Goal: Task Accomplishment & Management: Use online tool/utility

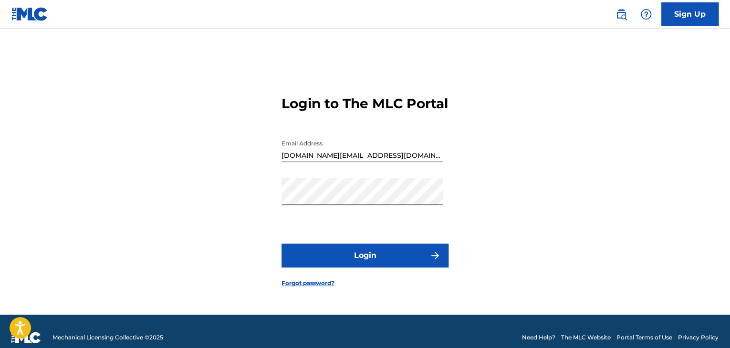
click at [374, 254] on button "Login" at bounding box center [365, 256] width 167 height 24
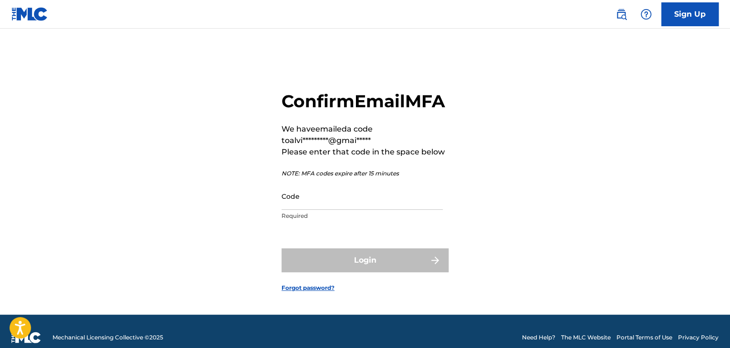
click at [374, 210] on input "Code" at bounding box center [362, 196] width 161 height 27
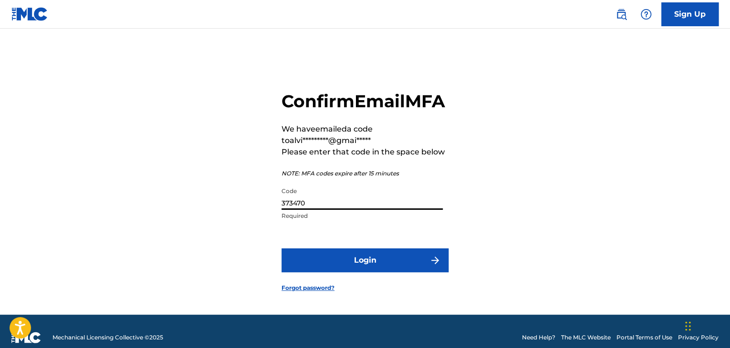
type input "373470"
click at [356, 273] on button "Login" at bounding box center [365, 261] width 167 height 24
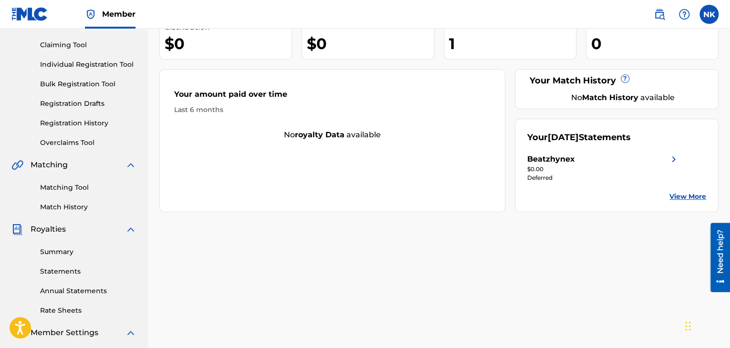
scroll to position [95, 0]
click at [673, 161] on img at bounding box center [673, 159] width 11 height 11
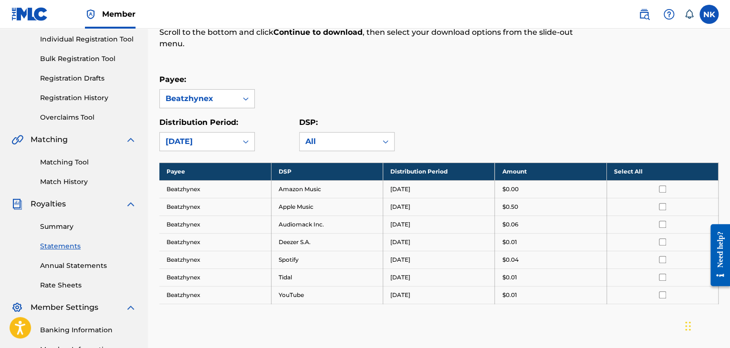
scroll to position [143, 0]
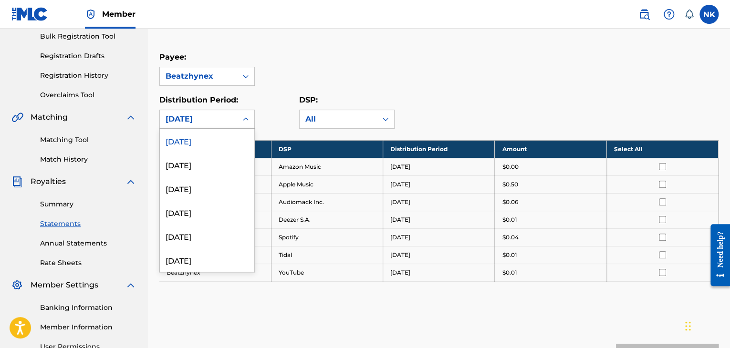
click at [242, 121] on icon at bounding box center [246, 120] width 10 height 10
click at [251, 121] on div at bounding box center [245, 119] width 17 height 17
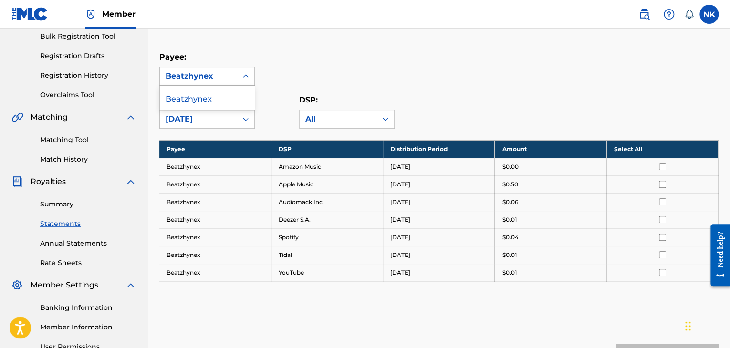
click at [247, 77] on icon at bounding box center [246, 77] width 10 height 10
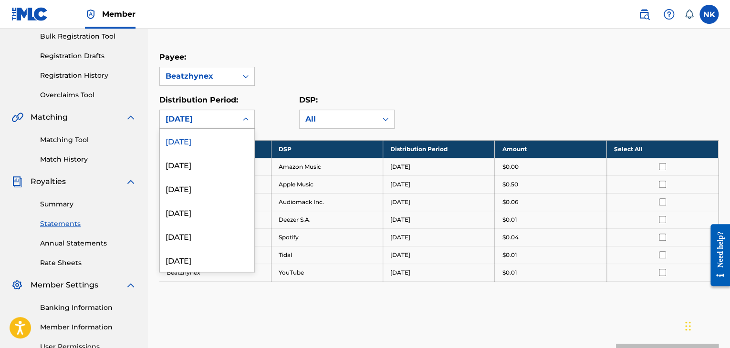
click at [248, 120] on icon at bounding box center [246, 120] width 10 height 10
click at [215, 264] on div "April 2021" at bounding box center [207, 261] width 94 height 24
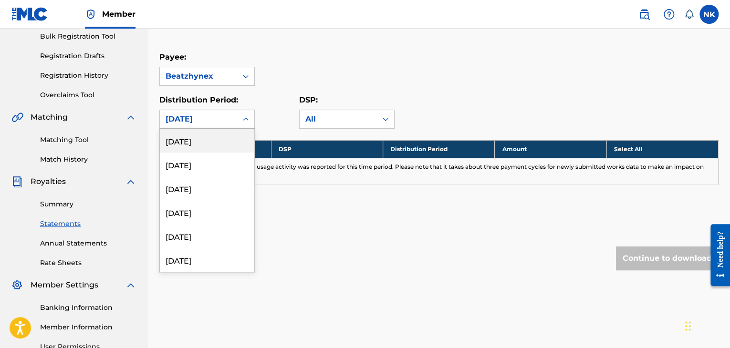
click at [247, 125] on div at bounding box center [245, 119] width 17 height 17
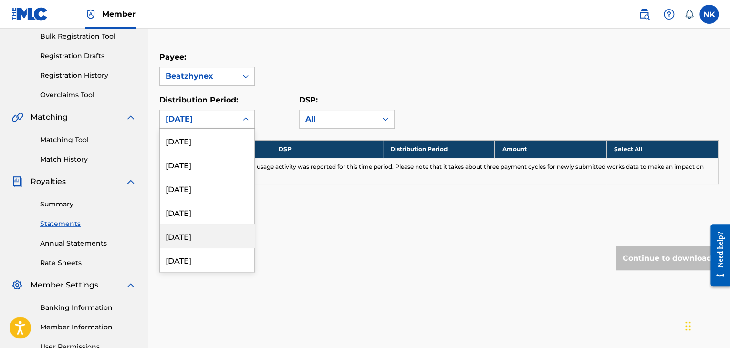
click at [219, 245] on div "April 2025" at bounding box center [207, 236] width 94 height 24
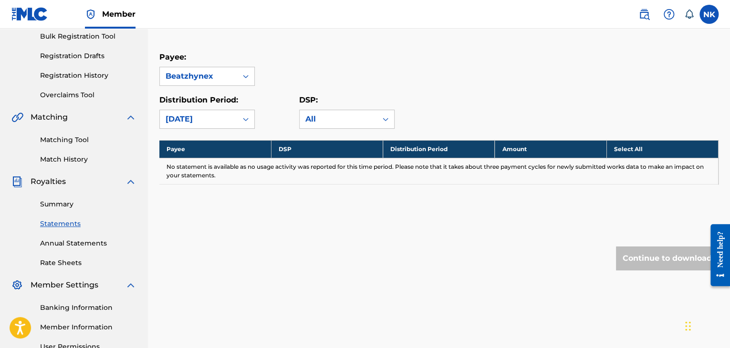
click at [235, 125] on div "April 2025" at bounding box center [198, 119] width 77 height 18
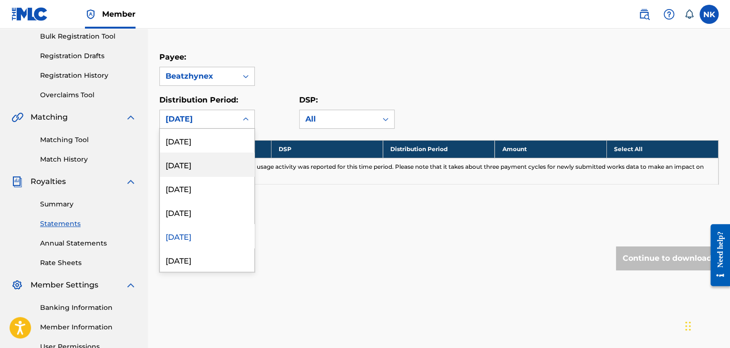
click at [197, 172] on div "July 2025" at bounding box center [207, 165] width 94 height 24
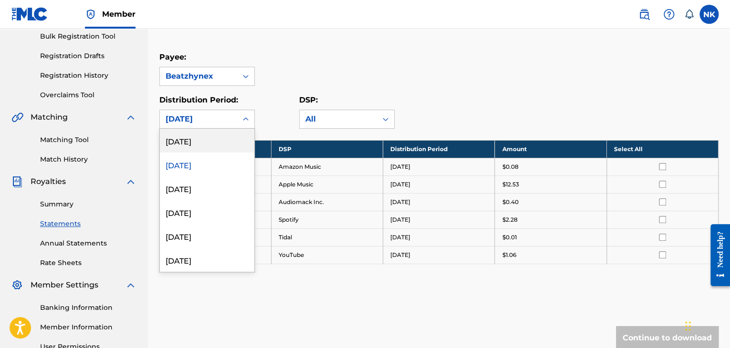
click at [242, 123] on icon at bounding box center [246, 120] width 10 height 10
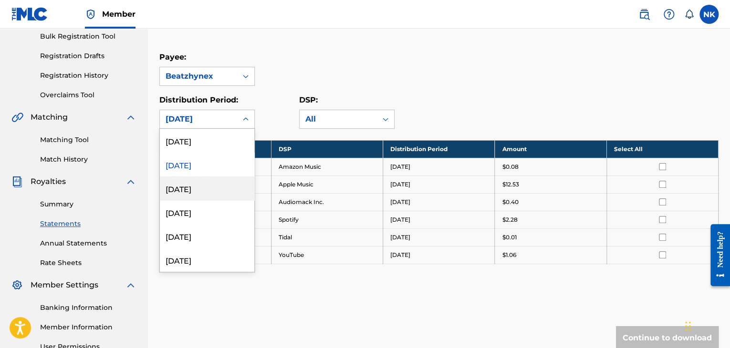
click at [202, 191] on div "June 2025" at bounding box center [207, 189] width 94 height 24
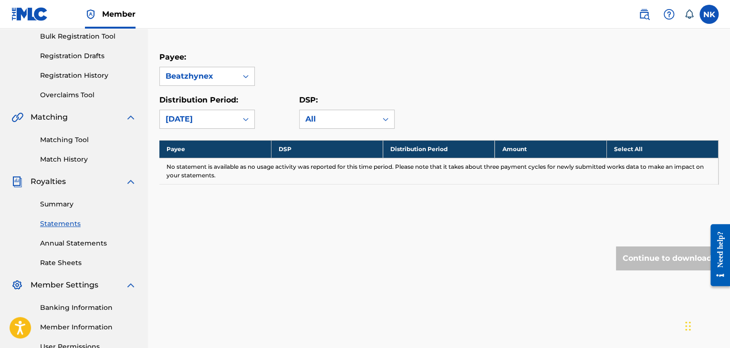
click at [244, 121] on icon at bounding box center [246, 120] width 10 height 10
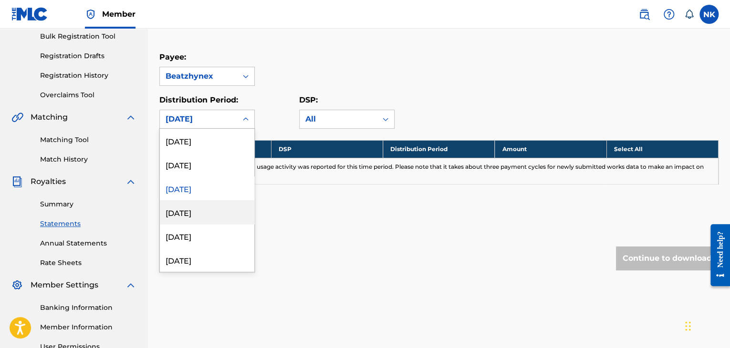
click at [214, 210] on div "May 2025" at bounding box center [207, 212] width 94 height 24
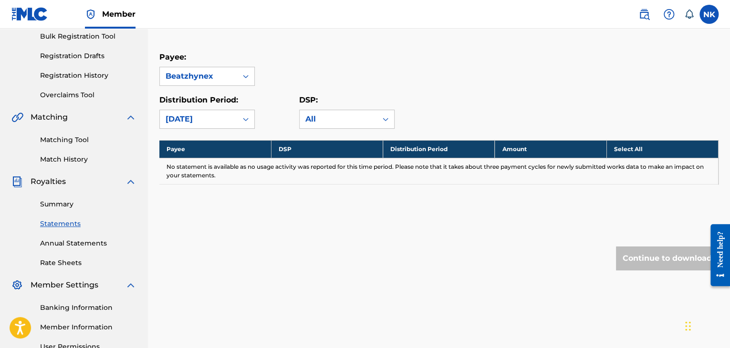
click at [243, 116] on icon at bounding box center [246, 120] width 10 height 10
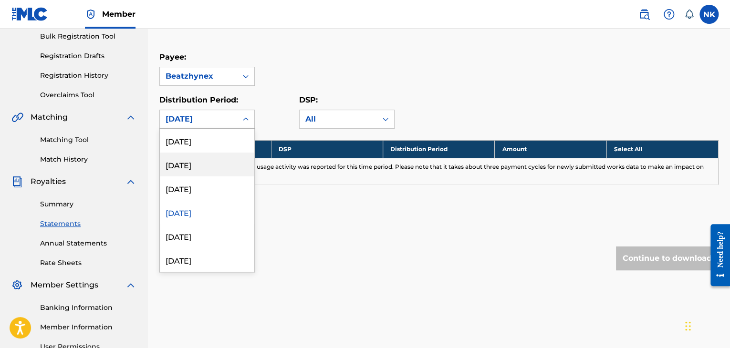
click at [203, 168] on div "July 2025" at bounding box center [207, 165] width 94 height 24
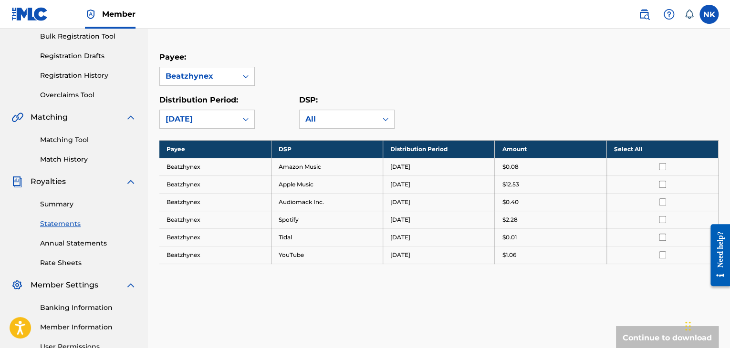
click at [70, 203] on link "Summary" at bounding box center [88, 204] width 96 height 10
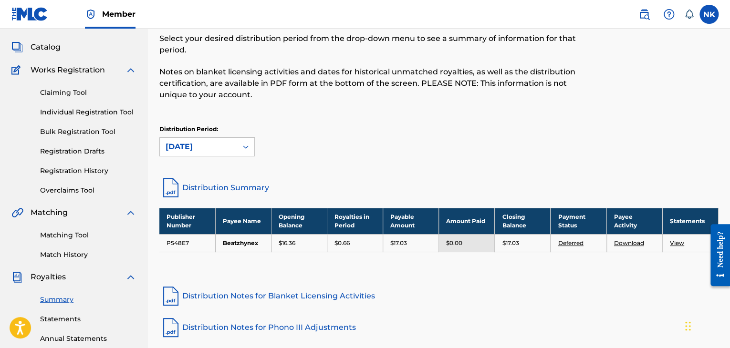
scroll to position [95, 0]
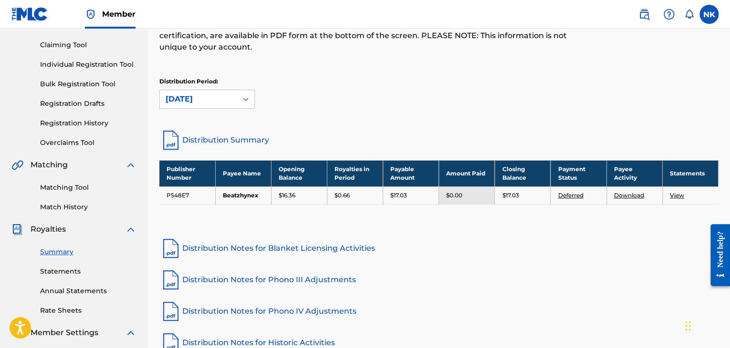
click at [684, 193] on td "View" at bounding box center [690, 196] width 56 height 18
click at [682, 194] on link "View" at bounding box center [677, 195] width 14 height 7
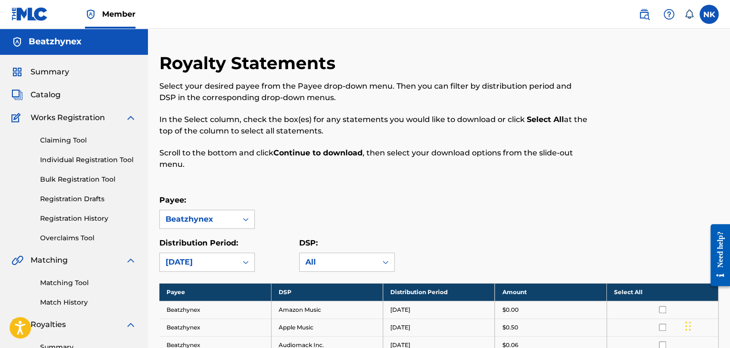
click at [32, 97] on span "Catalog" at bounding box center [46, 94] width 30 height 11
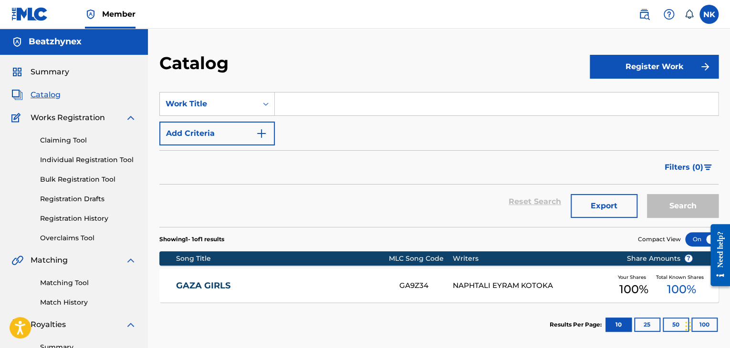
click at [130, 113] on img at bounding box center [130, 117] width 11 height 11
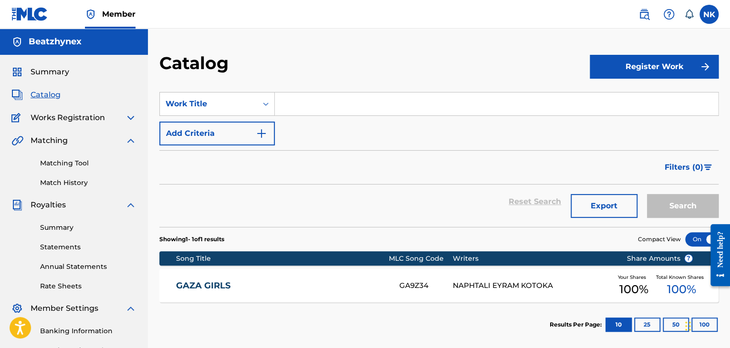
click at [130, 205] on img at bounding box center [130, 204] width 11 height 11
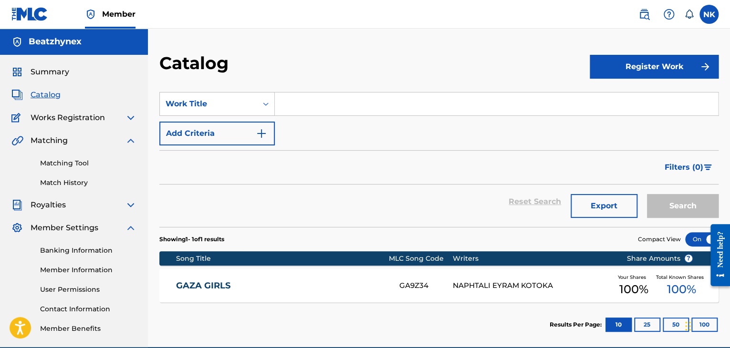
click at [128, 229] on img at bounding box center [130, 227] width 11 height 11
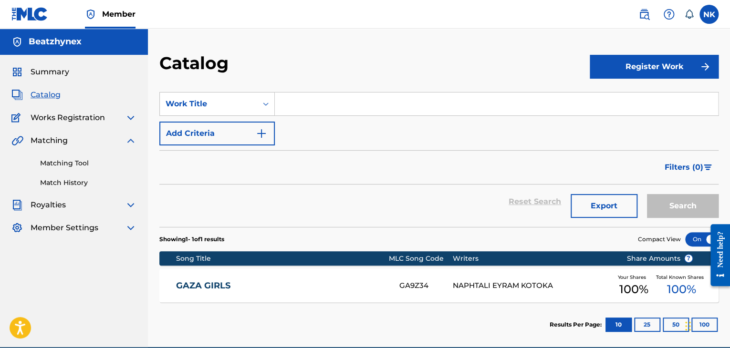
click at [131, 144] on img at bounding box center [130, 140] width 11 height 11
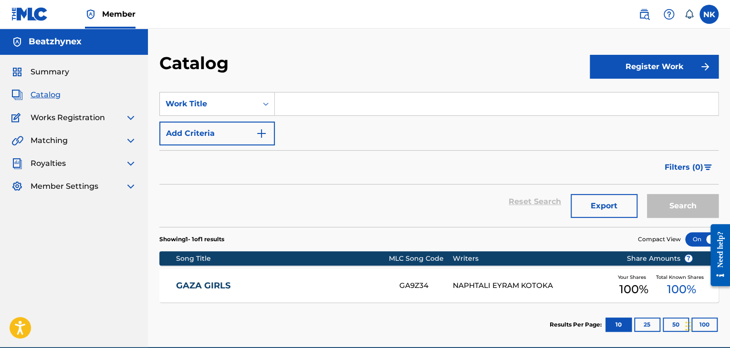
click at [117, 119] on div "Works Registration" at bounding box center [73, 117] width 125 height 11
click at [128, 117] on img at bounding box center [130, 117] width 11 height 11
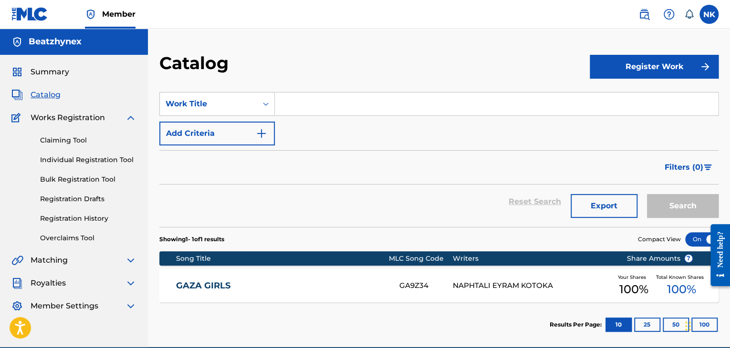
click at [87, 158] on link "Individual Registration Tool" at bounding box center [88, 160] width 96 height 10
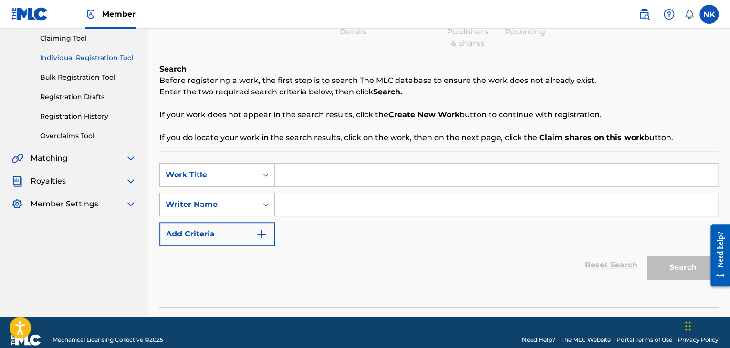
scroll to position [116, 0]
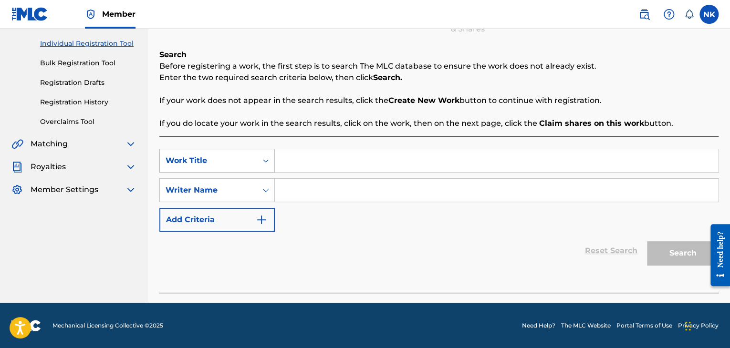
click at [263, 162] on icon "Search Form" at bounding box center [266, 161] width 10 height 10
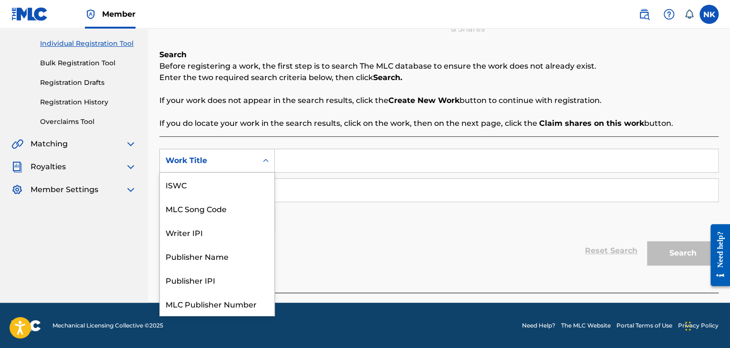
scroll to position [24, 0]
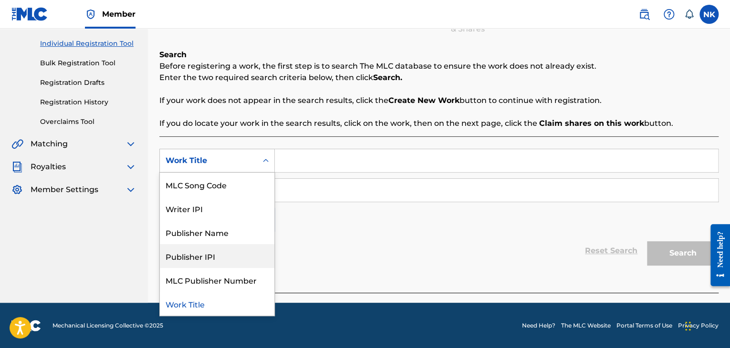
click at [338, 252] on div "Reset Search Search" at bounding box center [438, 251] width 559 height 38
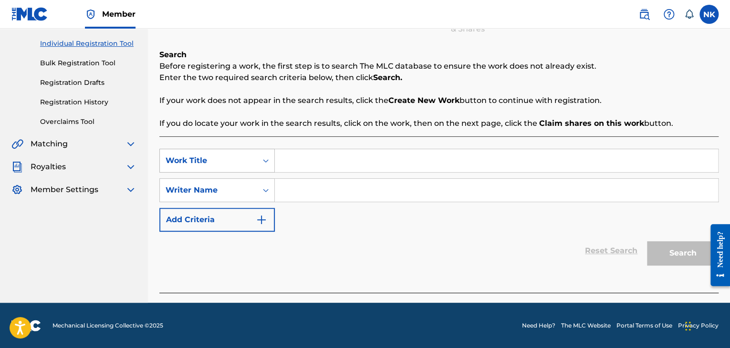
click at [266, 157] on icon "Search Form" at bounding box center [266, 161] width 10 height 10
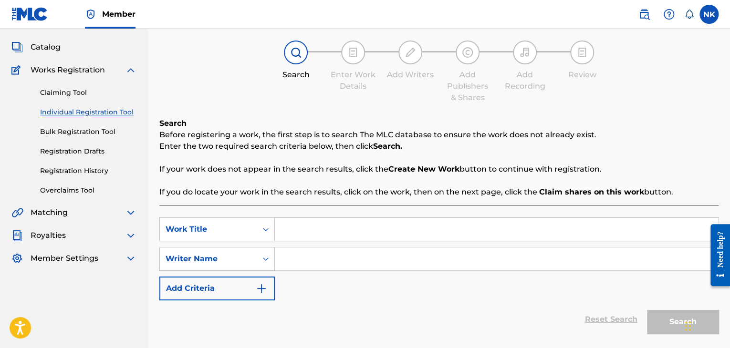
scroll to position [69, 0]
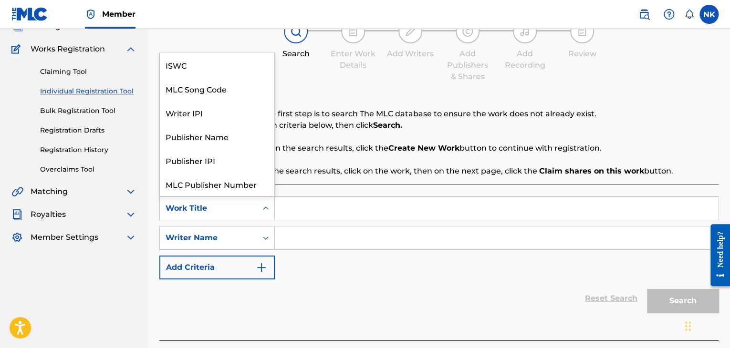
click at [269, 206] on icon "Search Form" at bounding box center [266, 209] width 10 height 10
click at [317, 209] on input "Search Form" at bounding box center [496, 208] width 443 height 23
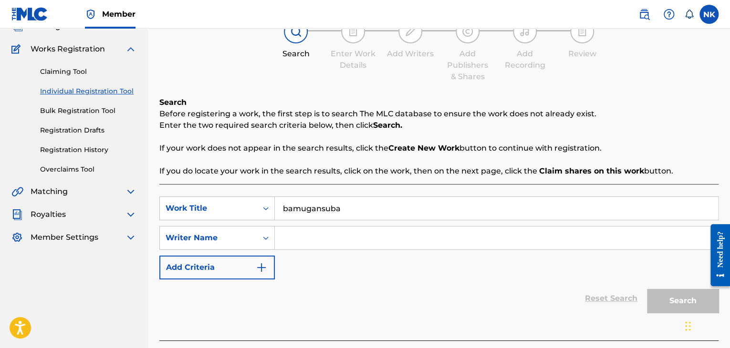
type input "bamugansuba"
click at [349, 242] on input "Search Form" at bounding box center [496, 238] width 443 height 23
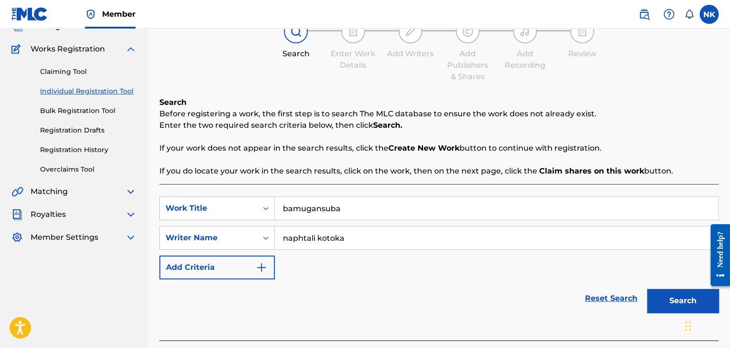
type input "naphtali kotoka"
click at [659, 306] on button "Search" at bounding box center [683, 301] width 72 height 24
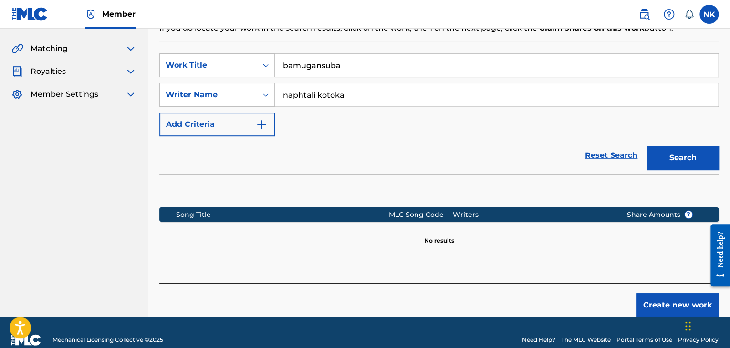
scroll to position [164, 0]
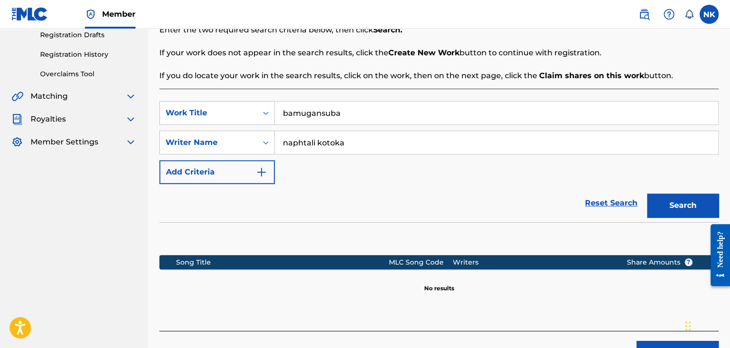
click at [355, 140] on input "naphtali kotoka" at bounding box center [496, 142] width 443 height 23
drag, startPoint x: 344, startPoint y: 113, endPoint x: 264, endPoint y: 110, distance: 79.3
click at [264, 110] on div "SearchWithCriteria22c0d57d-59db-4848-944f-795133d73c30 Work Title bamugansuba" at bounding box center [438, 113] width 559 height 24
type input "show dem"
drag, startPoint x: 665, startPoint y: 219, endPoint x: 670, endPoint y: 202, distance: 17.5
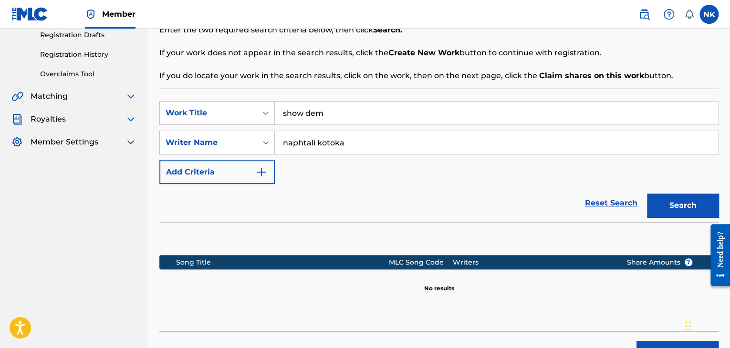
click at [665, 218] on div "Search" at bounding box center [680, 203] width 76 height 38
click at [670, 202] on button "Search" at bounding box center [683, 206] width 72 height 24
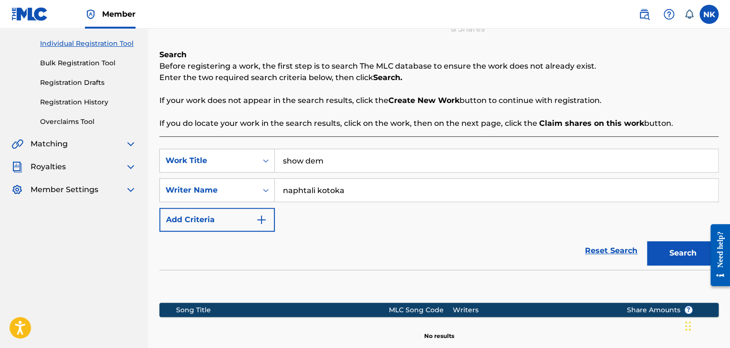
scroll to position [69, 0]
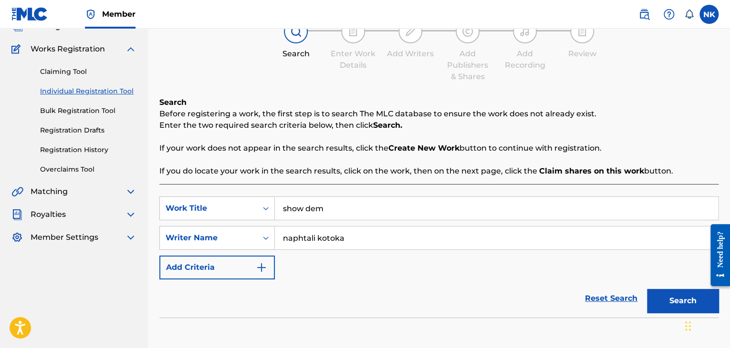
click at [128, 88] on link "Individual Registration Tool" at bounding box center [88, 91] width 96 height 10
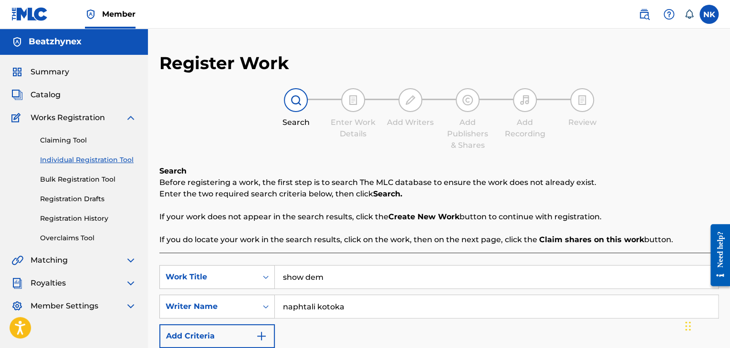
click at [104, 181] on link "Bulk Registration Tool" at bounding box center [88, 180] width 96 height 10
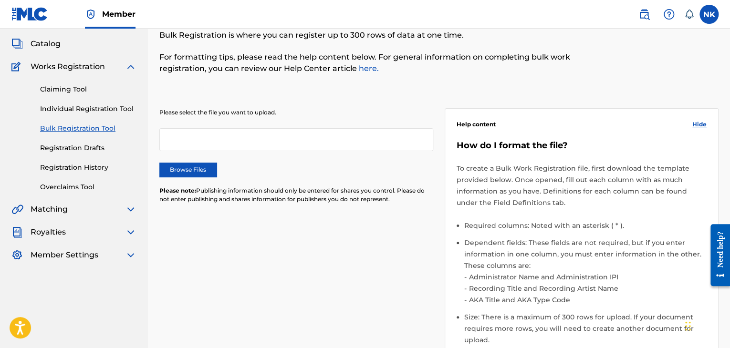
scroll to position [48, 0]
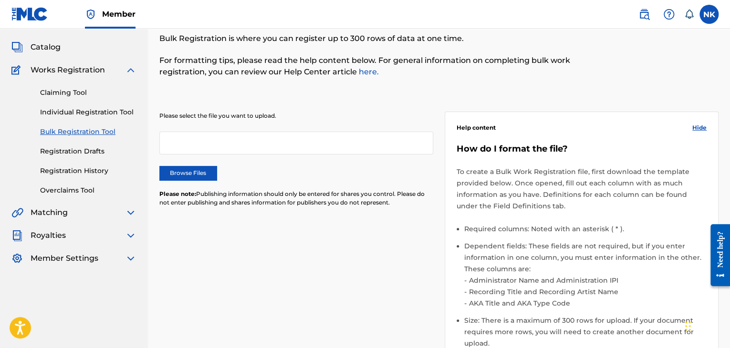
click at [69, 172] on link "Registration History" at bounding box center [88, 171] width 96 height 10
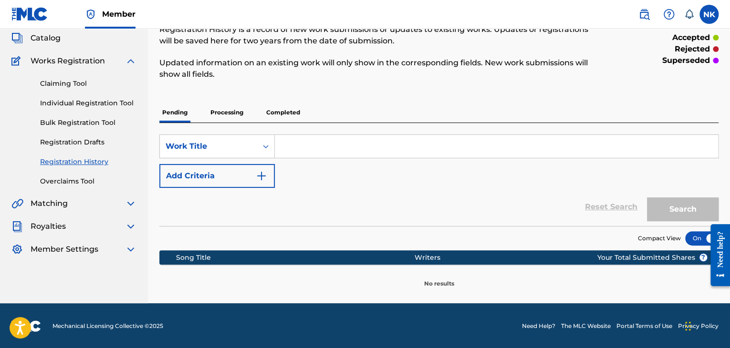
scroll to position [57, 0]
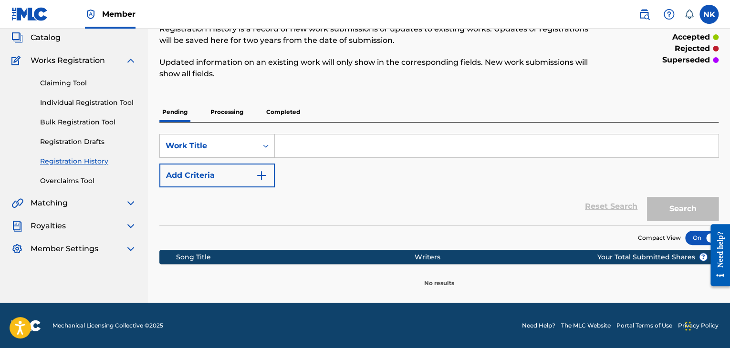
click at [237, 113] on p "Processing" at bounding box center [227, 112] width 39 height 20
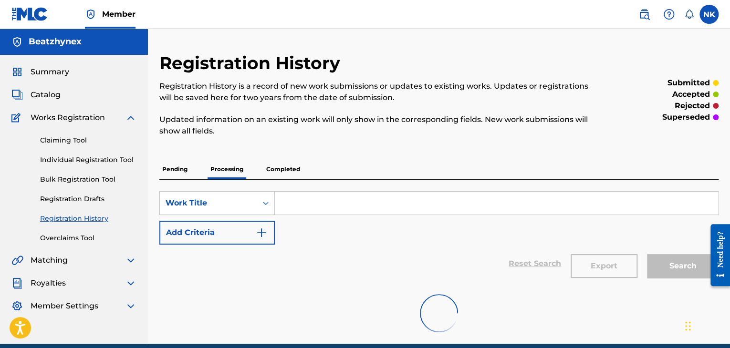
click at [178, 176] on p "Pending" at bounding box center [174, 169] width 31 height 20
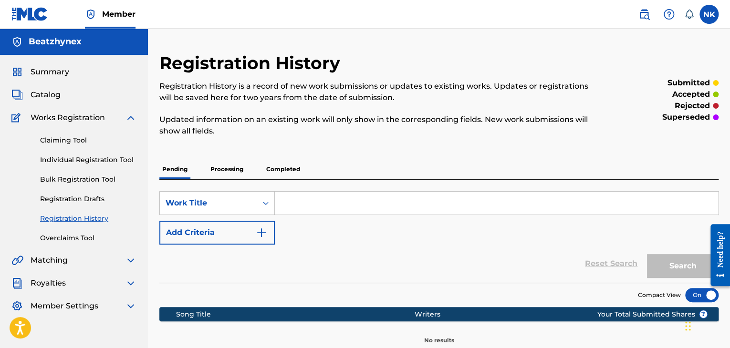
click at [67, 241] on link "Overclaims Tool" at bounding box center [88, 238] width 96 height 10
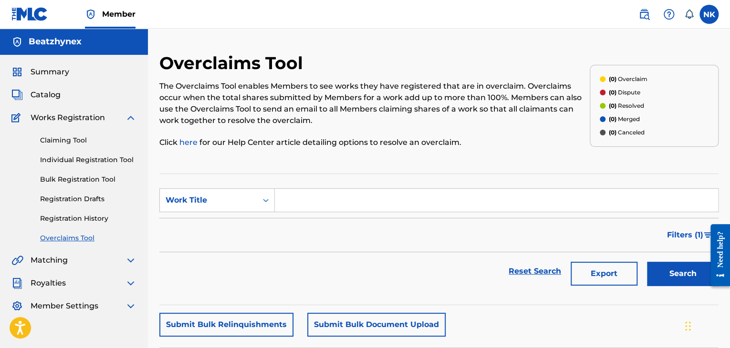
click at [71, 144] on link "Claiming Tool" at bounding box center [88, 141] width 96 height 10
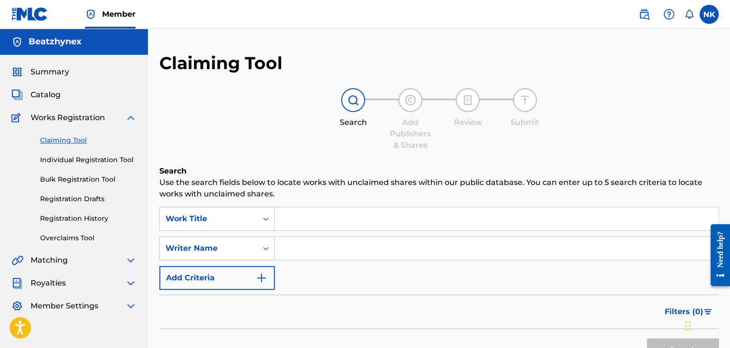
click at [332, 220] on input "Search Form" at bounding box center [496, 219] width 443 height 23
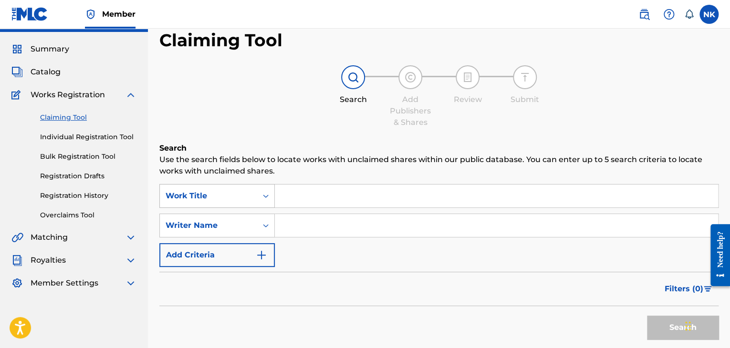
click at [266, 208] on div "Work Title" at bounding box center [216, 196] width 115 height 24
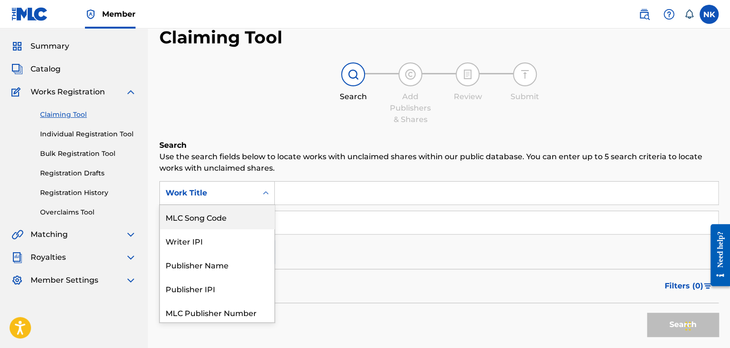
scroll to position [26, 0]
click at [229, 266] on div "Publisher Name" at bounding box center [217, 264] width 115 height 24
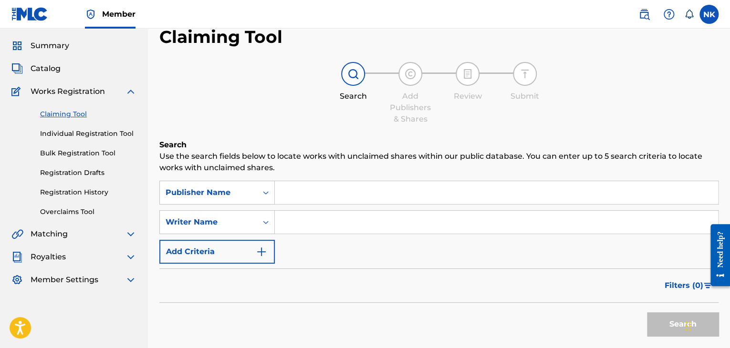
click at [299, 189] on input "Search Form" at bounding box center [496, 192] width 443 height 23
type input "beatzhynex"
click at [301, 222] on input "Search Form" at bounding box center [496, 222] width 443 height 23
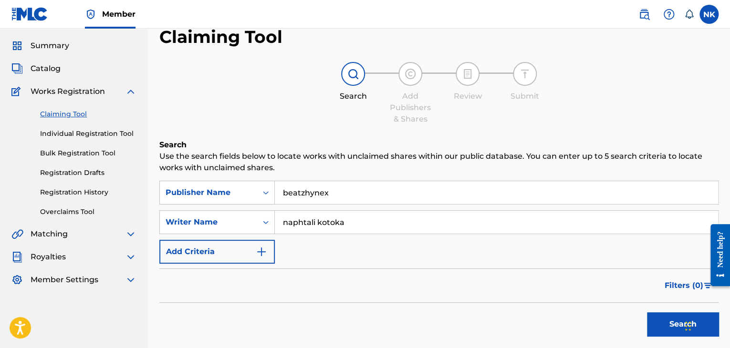
type input "naphtali kotoka"
click at [678, 324] on button "Search" at bounding box center [683, 325] width 72 height 24
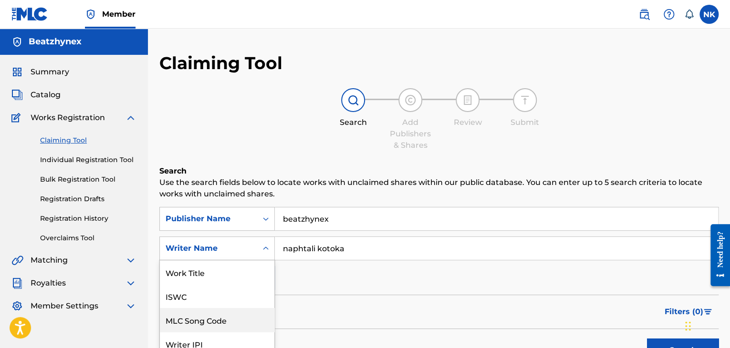
scroll to position [51, 0]
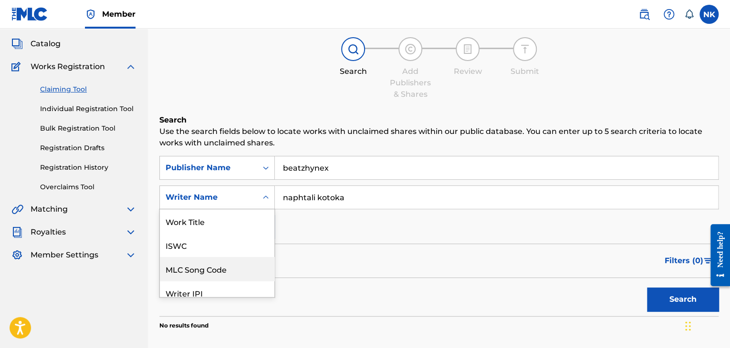
click at [266, 210] on div "7 results available. Use Up and Down to choose options, press Enter to select t…" at bounding box center [216, 198] width 115 height 24
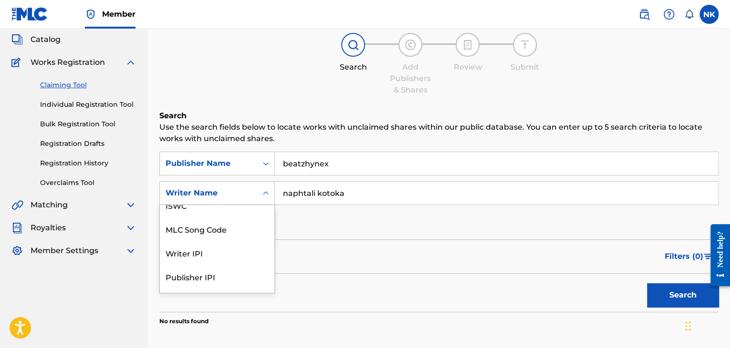
scroll to position [0, 0]
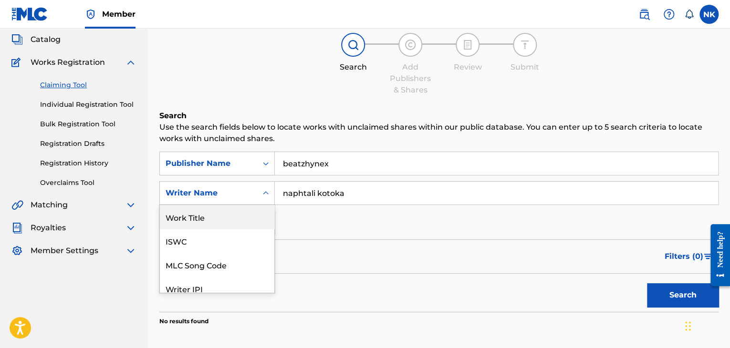
click at [210, 222] on div "Work Title" at bounding box center [217, 217] width 115 height 24
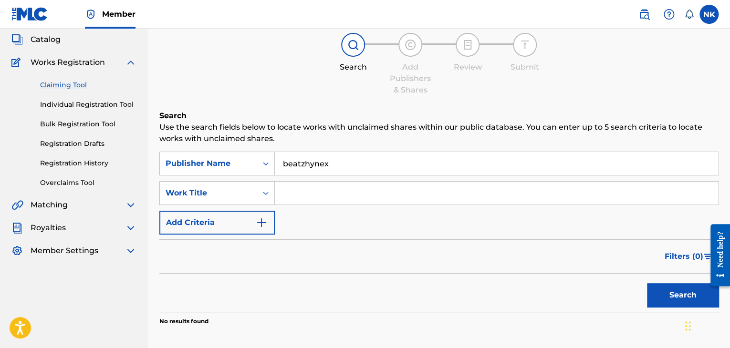
click at [321, 193] on input "Search Form" at bounding box center [496, 193] width 443 height 23
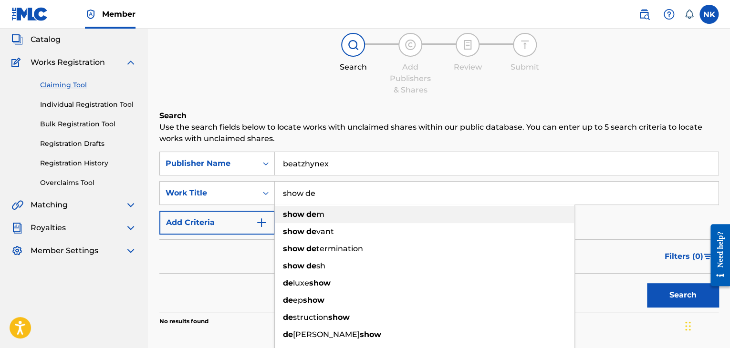
click at [338, 215] on div "show de m" at bounding box center [425, 214] width 300 height 17
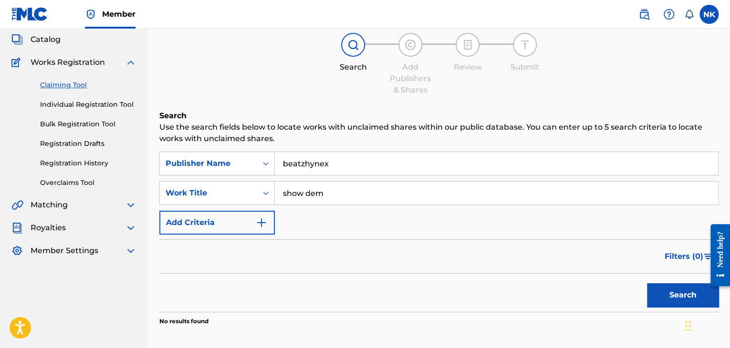
click at [666, 292] on button "Search" at bounding box center [683, 295] width 72 height 24
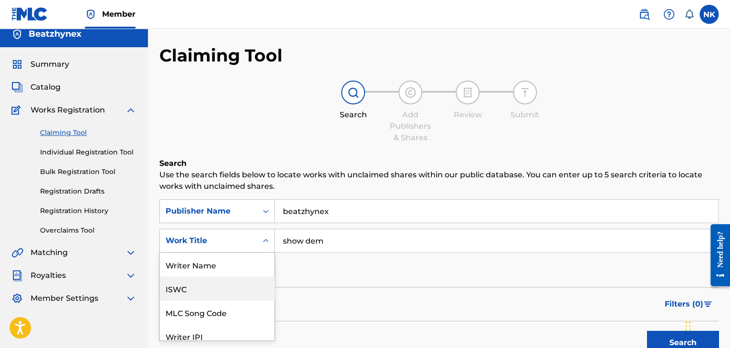
scroll to position [55, 0]
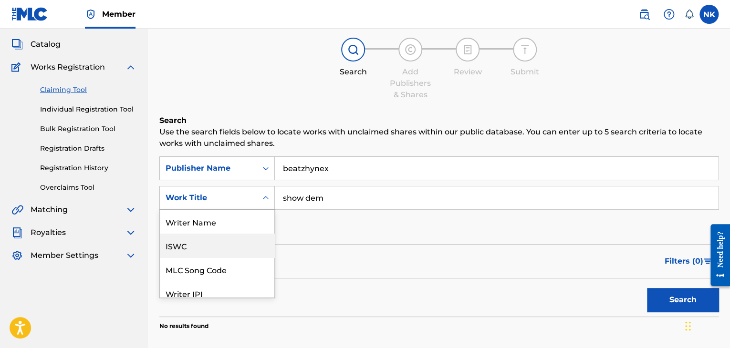
click at [264, 210] on div "7 results available. Use Up and Down to choose options, press Enter to select t…" at bounding box center [216, 198] width 115 height 24
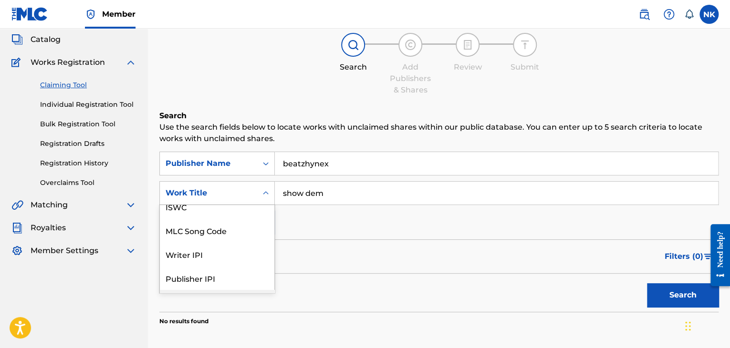
scroll to position [0, 0]
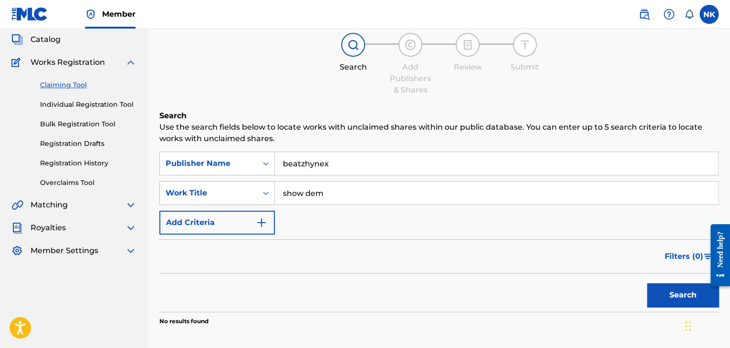
drag, startPoint x: 343, startPoint y: 195, endPoint x: 267, endPoint y: 183, distance: 76.4
click at [263, 189] on div "SearchWithCriteria33d1c52a-6a38-446a-a412-784ecc33771e Work Title show dem" at bounding box center [438, 193] width 559 height 24
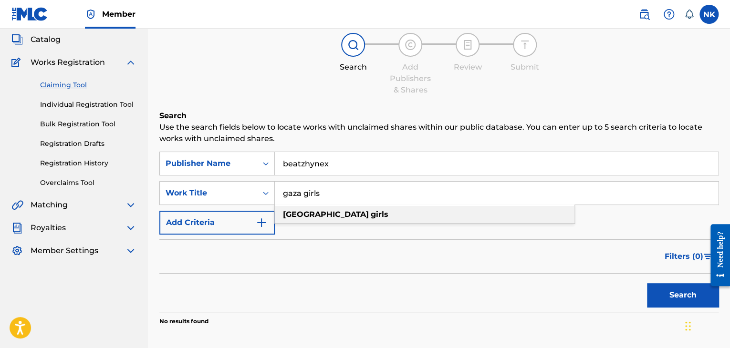
type input "gaza girls"
click at [384, 214] on div "gaza girls" at bounding box center [425, 214] width 300 height 17
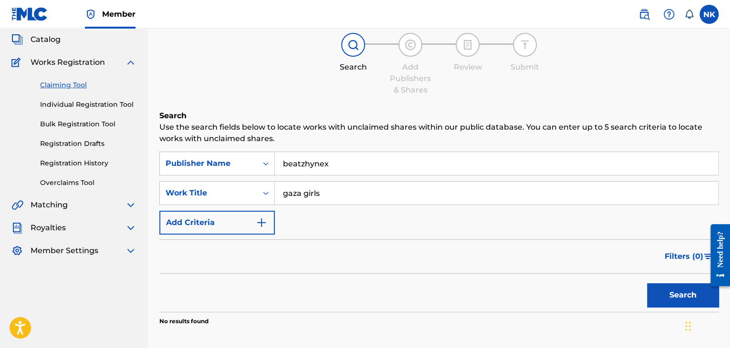
click at [670, 294] on button "Search" at bounding box center [683, 295] width 72 height 24
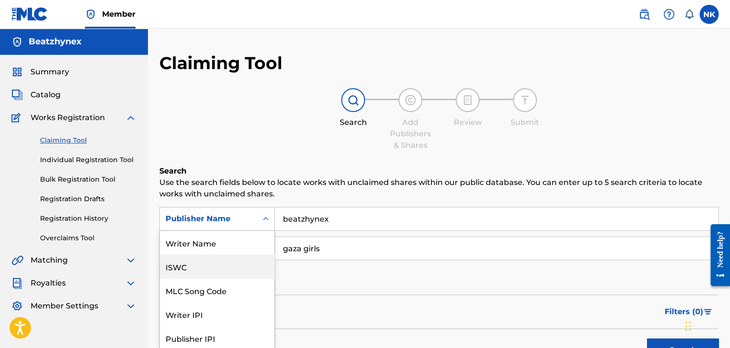
scroll to position [26, 0]
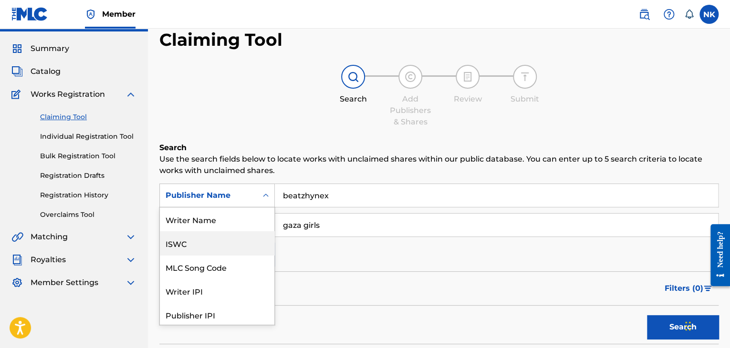
click at [267, 208] on div "7 results available. Use Up and Down to choose options, press Enter to select t…" at bounding box center [216, 196] width 115 height 24
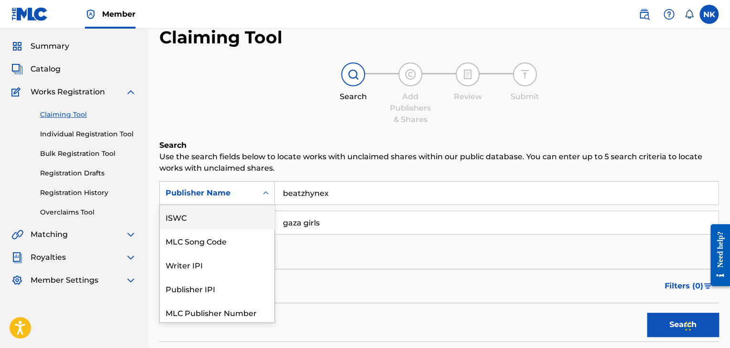
scroll to position [26, 0]
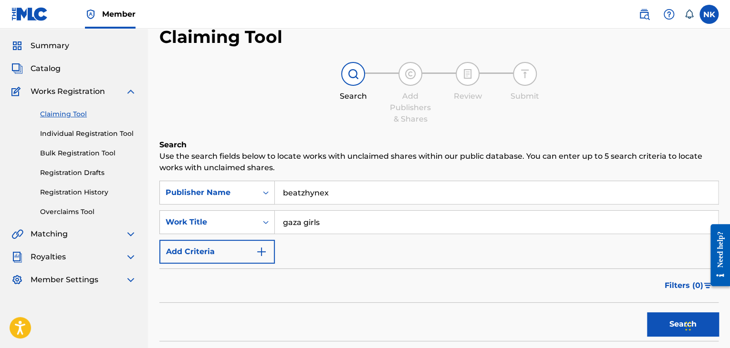
click at [383, 254] on div "SearchWithCriteriad2465479-b52c-49b9-80d5-5449c5e7e164 Publisher Name beatzhyne…" at bounding box center [438, 222] width 559 height 83
